Goal: Transaction & Acquisition: Obtain resource

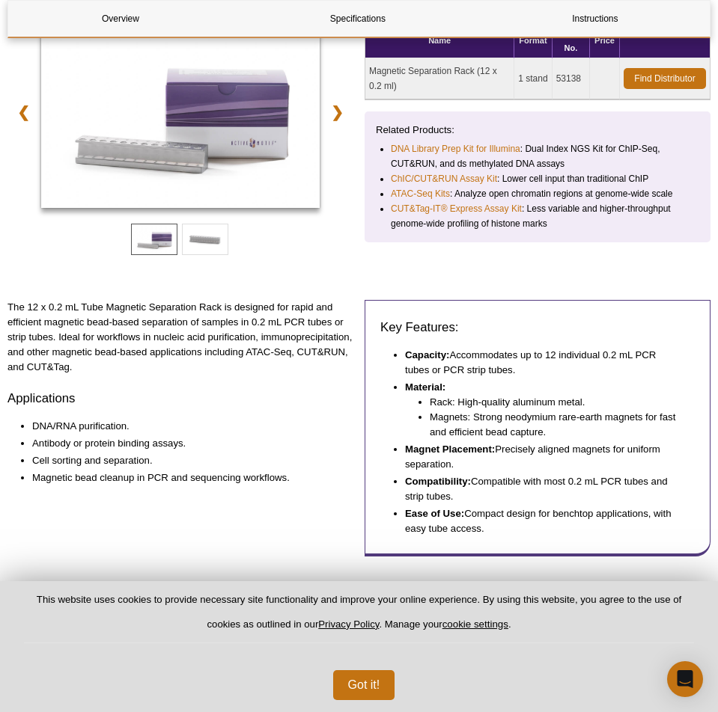
scroll to position [184, 0]
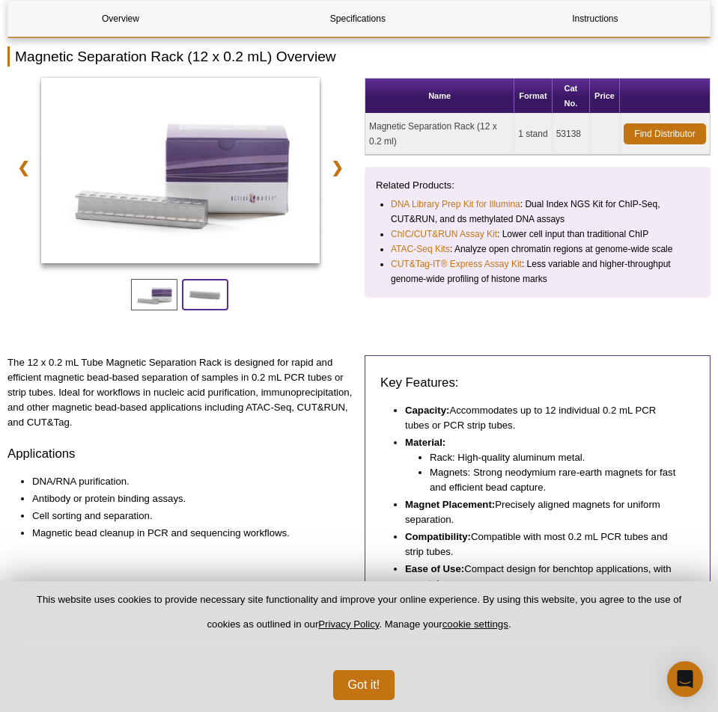
click at [204, 287] on span at bounding box center [205, 294] width 46 height 31
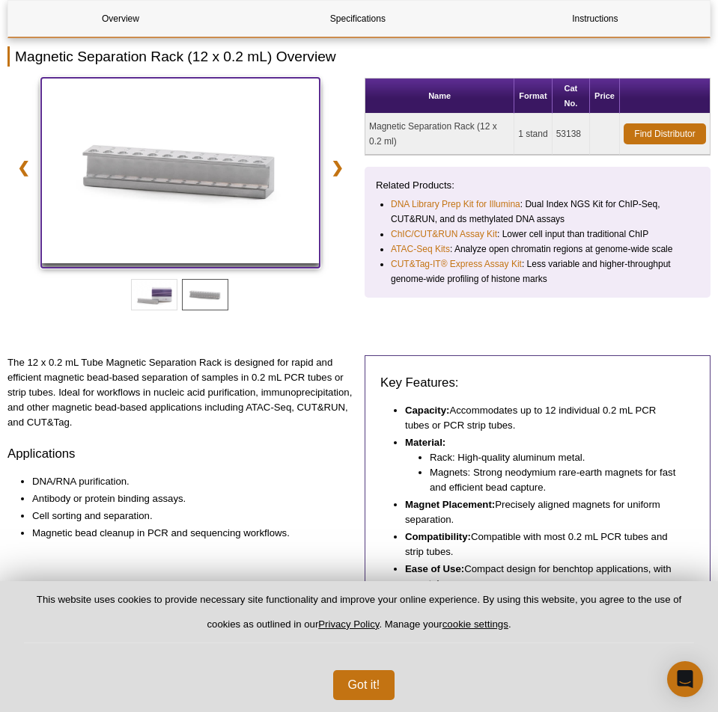
click at [210, 204] on img at bounding box center [180, 171] width 278 height 186
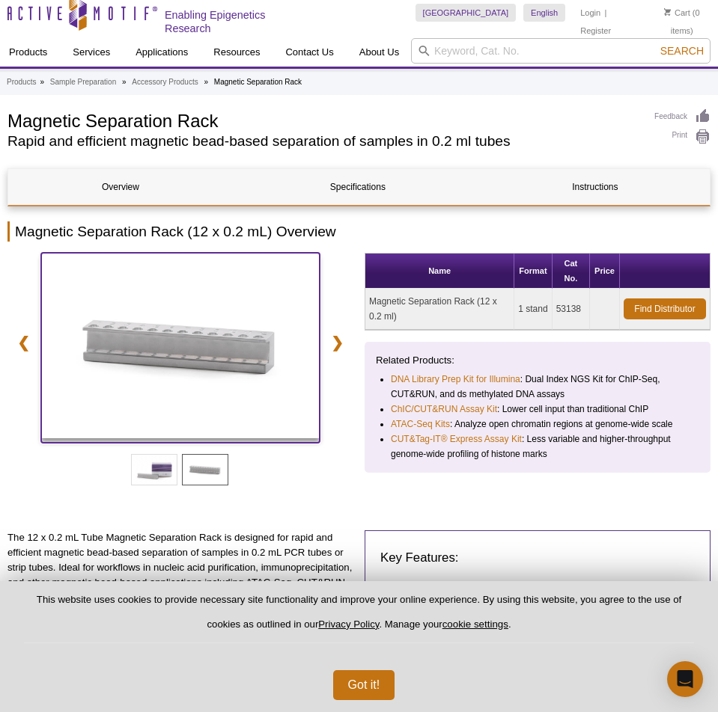
scroll to position [0, 0]
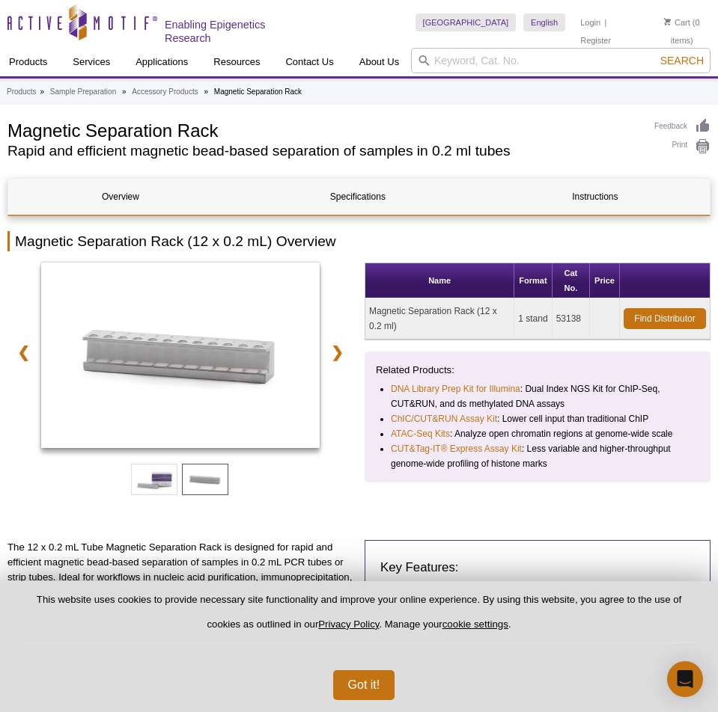
drag, startPoint x: 372, startPoint y: 310, endPoint x: 429, endPoint y: 324, distance: 58.6
click at [429, 324] on td "Magnetic Separation Rack (12 x 0.2 ml)" at bounding box center [439, 319] width 149 height 41
click at [370, 307] on td "Magnetic Separation Rack (12 x 0.2 ml)" at bounding box center [439, 319] width 149 height 41
drag, startPoint x: 393, startPoint y: 329, endPoint x: 364, endPoint y: 311, distance: 34.7
click at [364, 311] on div "❮ ❯ Name Format Cat No. Price Magnetic Separation Rack (12 x 0.2 ml) 1 stand 53…" at bounding box center [358, 394] width 703 height 263
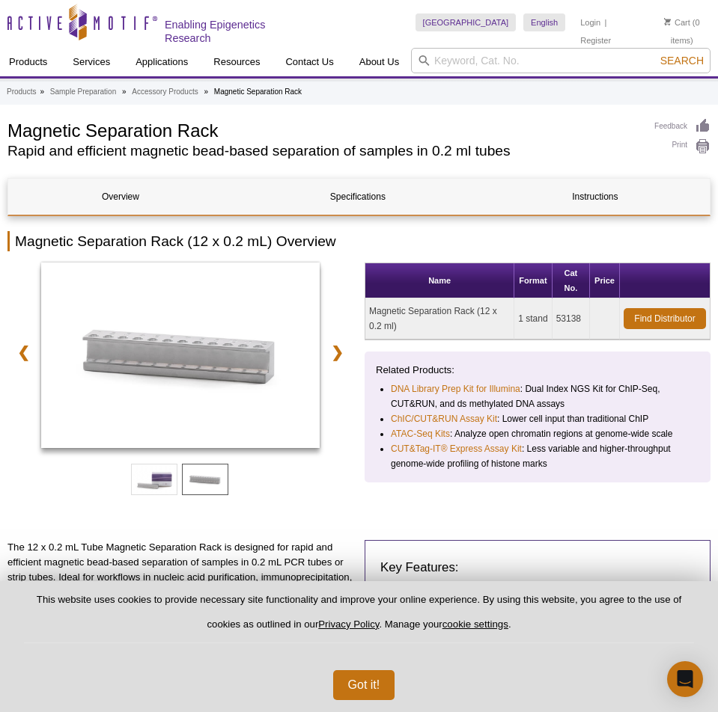
click at [400, 314] on td "Magnetic Separation Rack (12 x 0.2 ml)" at bounding box center [439, 319] width 149 height 41
drag, startPoint x: 407, startPoint y: 329, endPoint x: 373, endPoint y: 322, distance: 34.5
click at [373, 322] on td "Magnetic Separation Rack (12 x 0.2 ml)" at bounding box center [439, 319] width 149 height 41
click at [649, 317] on link "Find Distributor" at bounding box center [664, 318] width 82 height 21
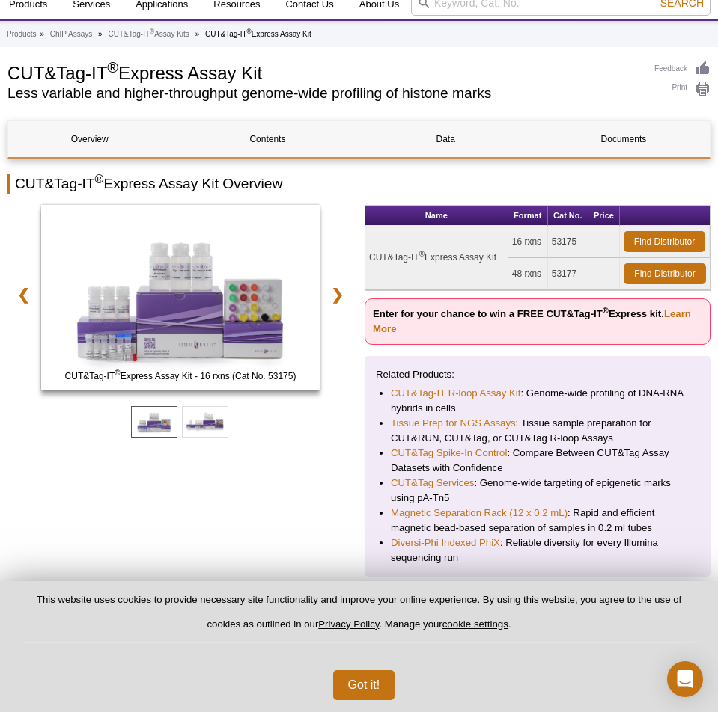
scroll to position [150, 0]
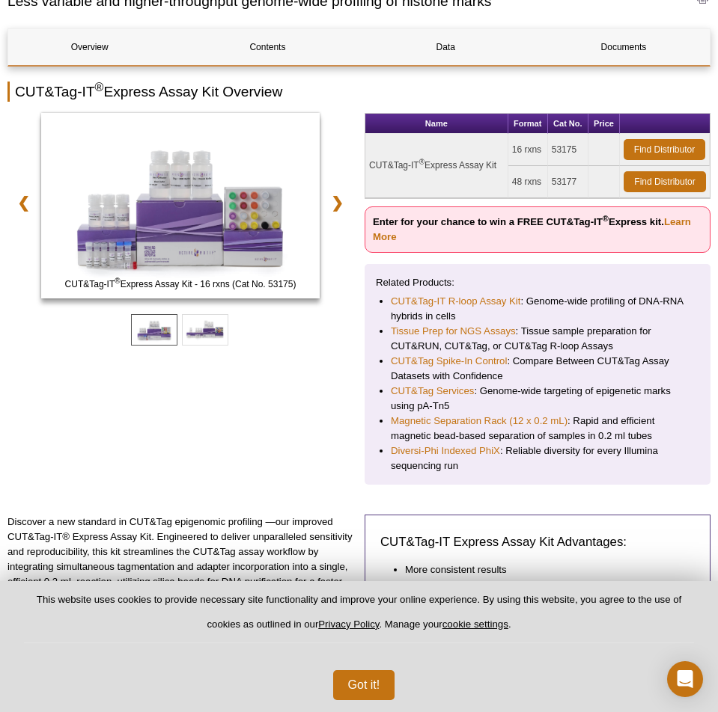
click at [506, 468] on li "Diversi-Phi Indexed PhiX : Reliable diversity for every Illumina sequencing run" at bounding box center [537, 459] width 293 height 30
click at [575, 426] on li "Magnetic Separation Rack (12 x 0.2 mL) : Rapid and efficient magnetic bead-base…" at bounding box center [537, 429] width 293 height 30
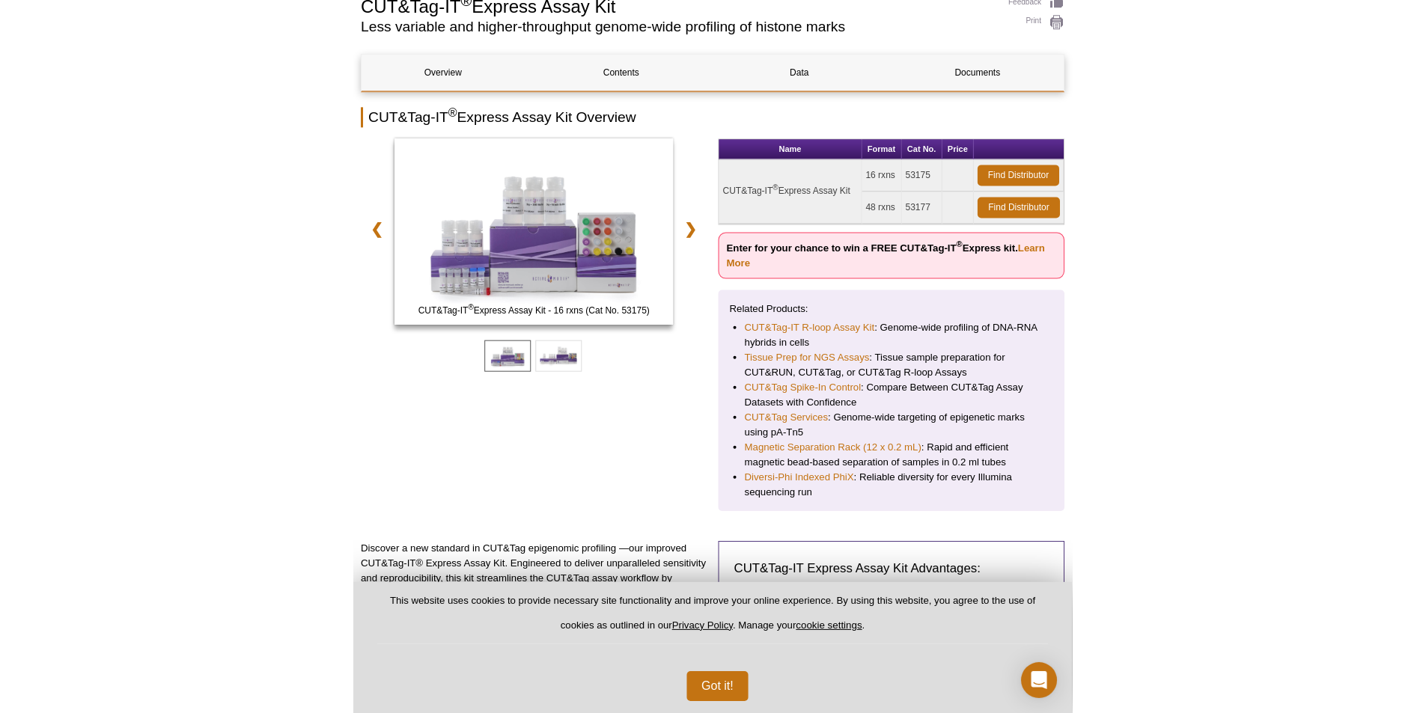
scroll to position [0, 0]
